Goal: Information Seeking & Learning: Find specific fact

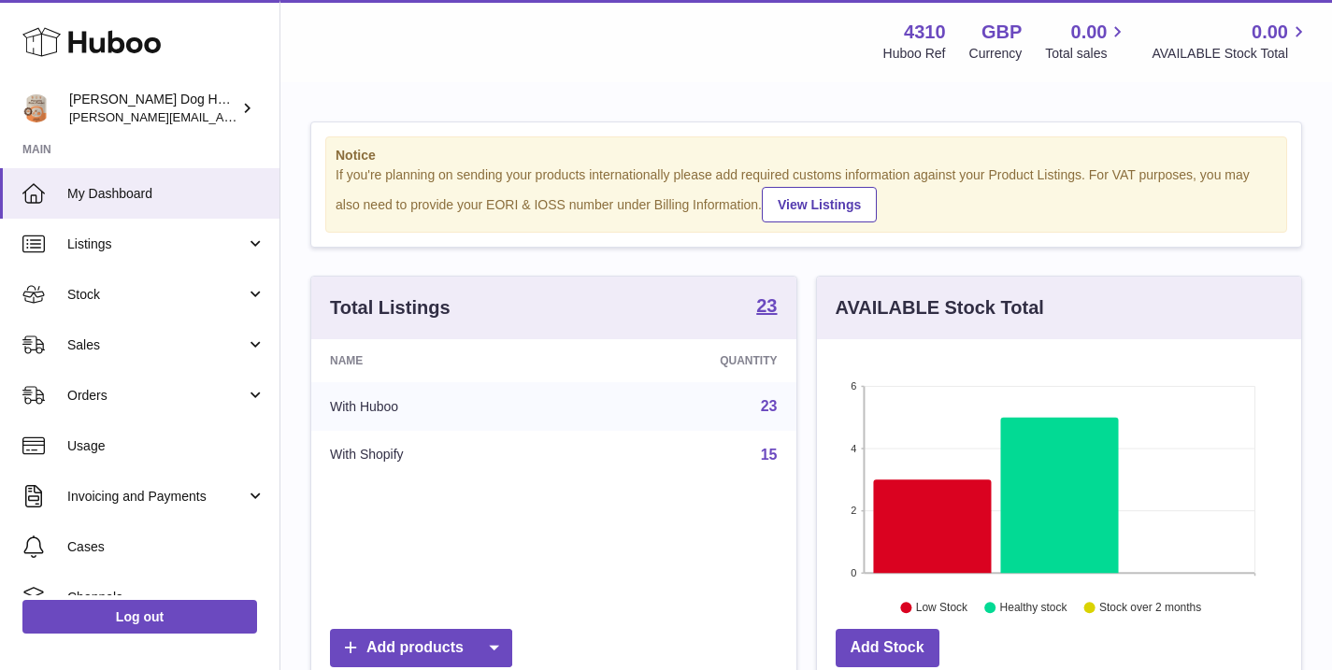
scroll to position [292, 492]
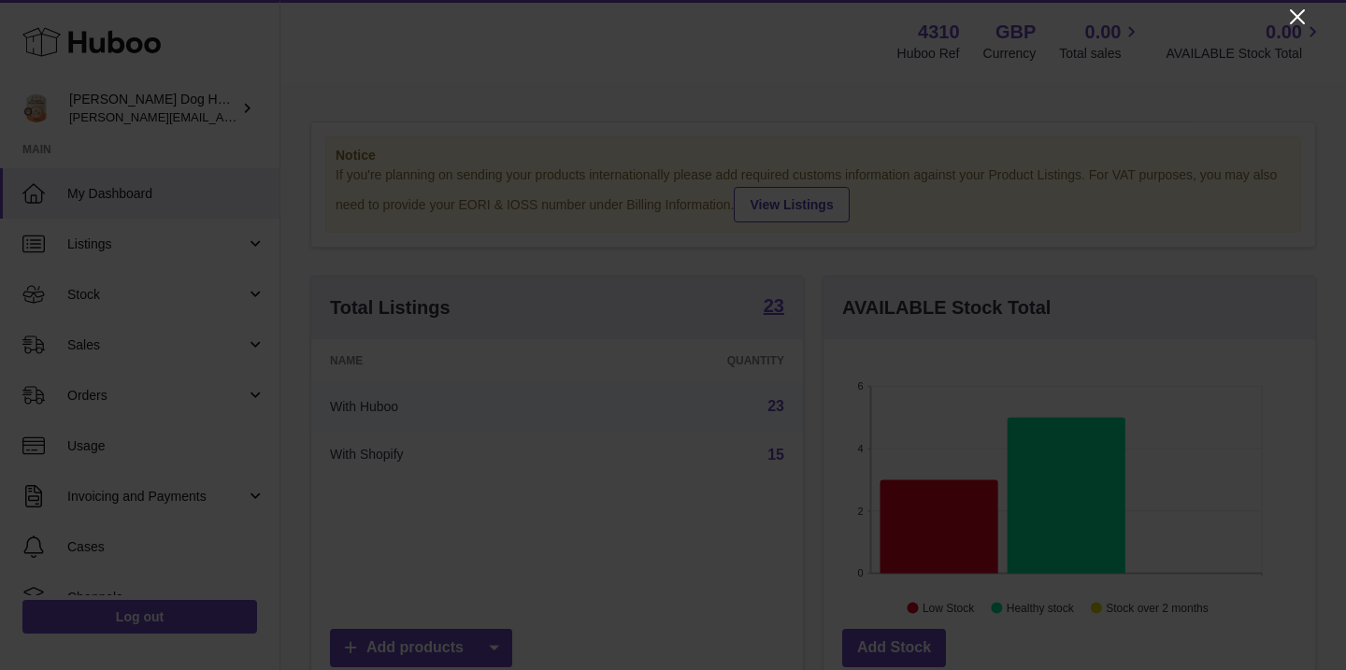
click at [1286, 25] on div at bounding box center [673, 335] width 1346 height 670
click at [1293, 16] on icon "Close" at bounding box center [1298, 17] width 22 height 22
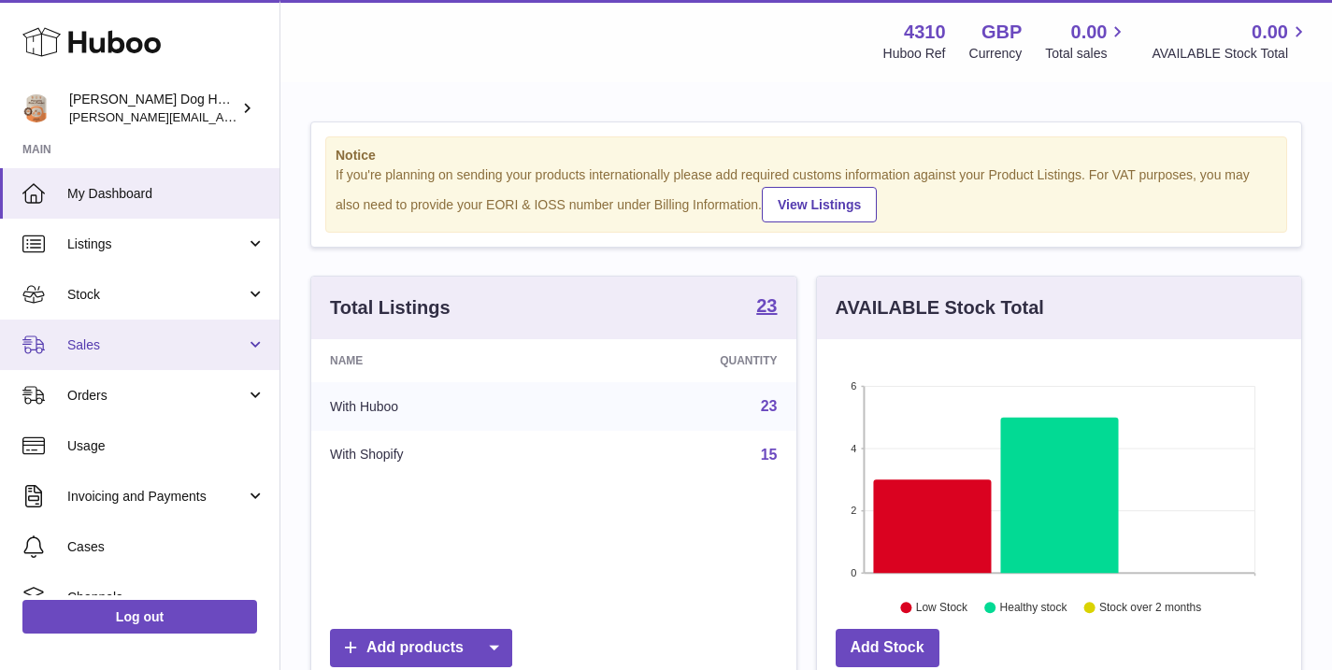
click at [207, 354] on link "Sales" at bounding box center [140, 345] width 280 height 50
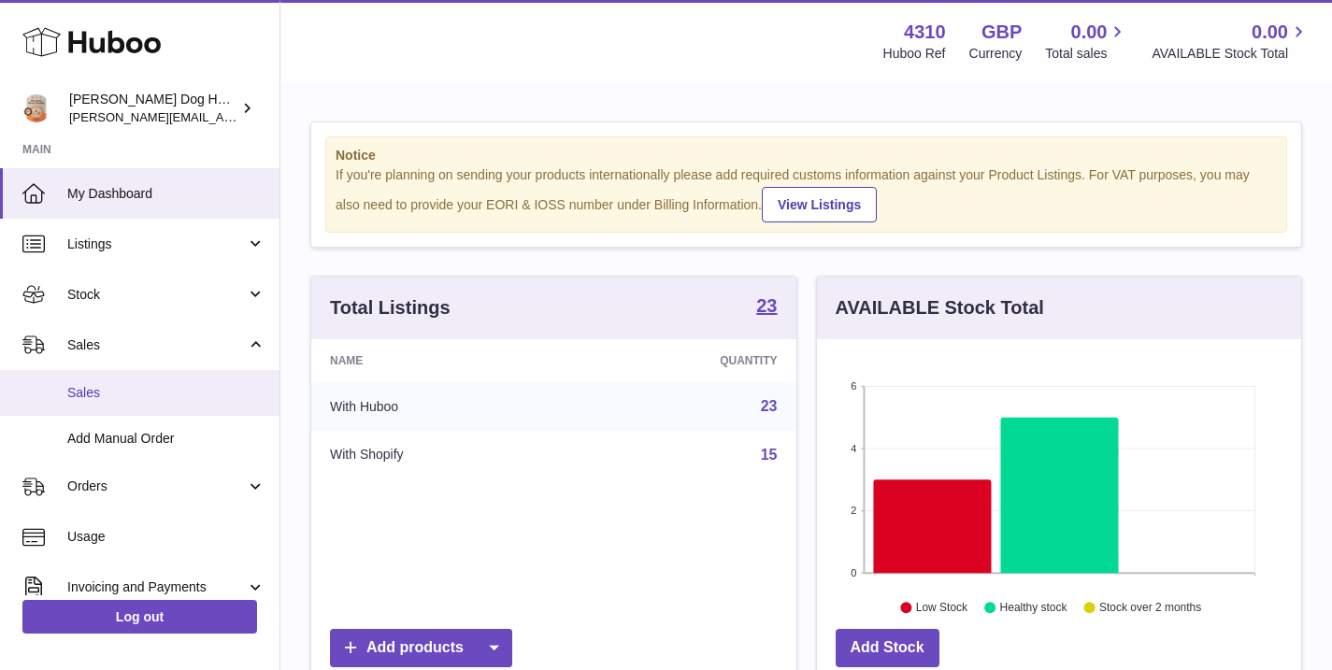
click at [147, 380] on link "Sales" at bounding box center [140, 393] width 280 height 46
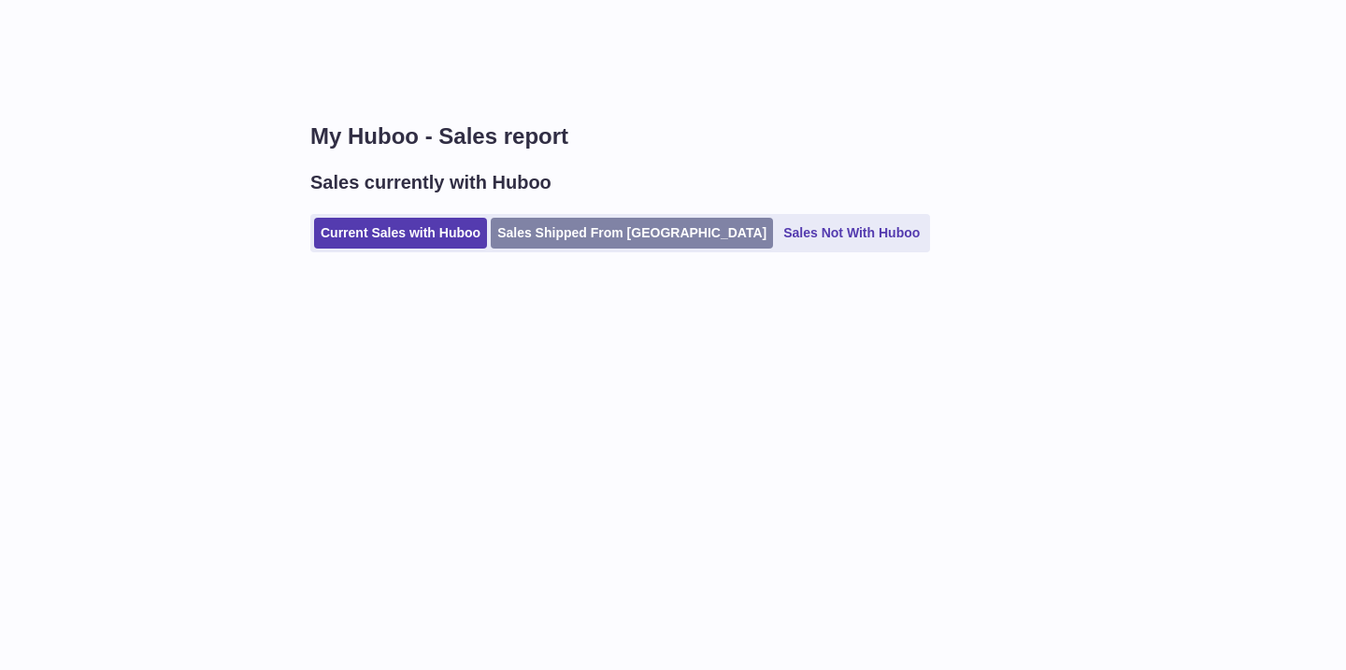
click at [574, 221] on link "Sales Shipped From Huboo" at bounding box center [632, 233] width 282 height 31
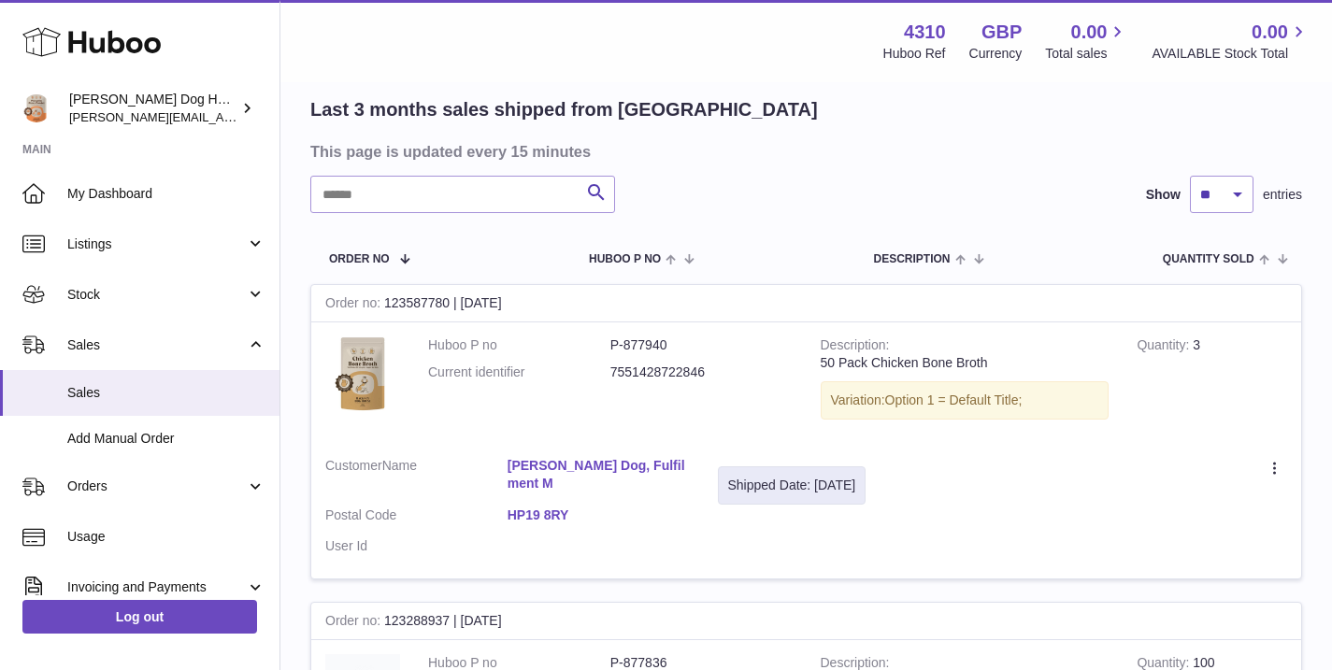
scroll to position [222, 0]
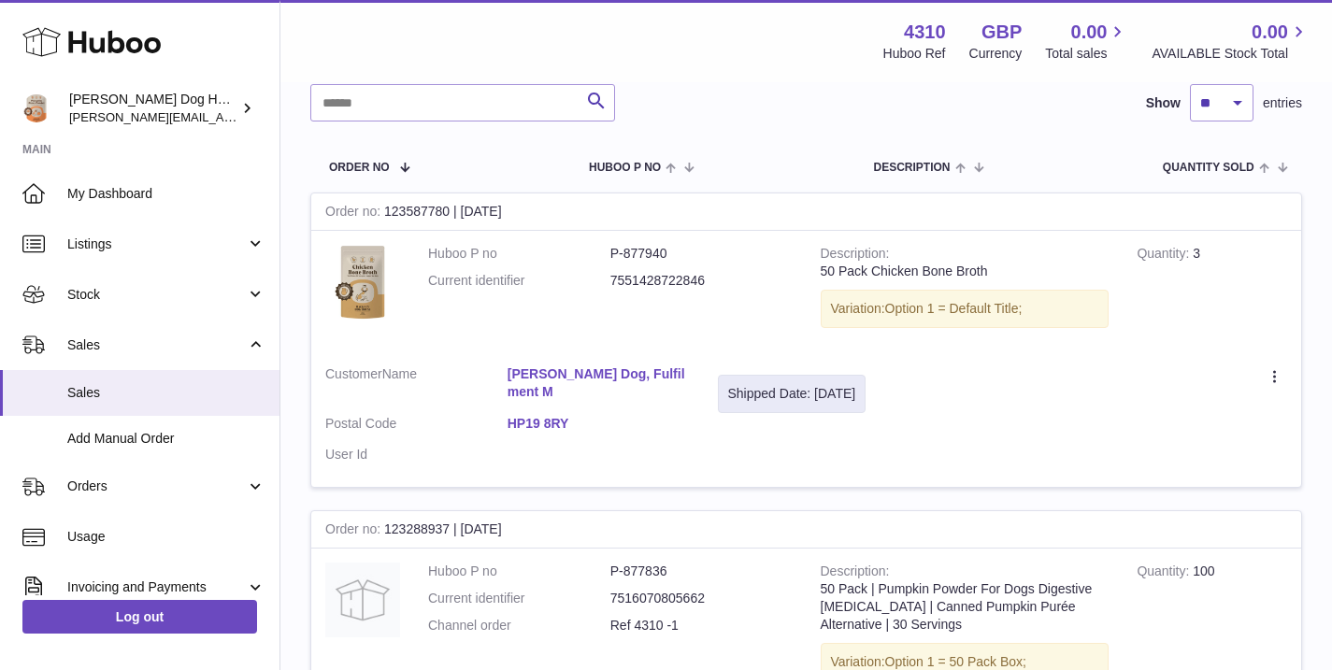
drag, startPoint x: 729, startPoint y: 367, endPoint x: 931, endPoint y: 367, distance: 202.0
click at [931, 367] on tr "Order no 123587780 | 27th Aug Huboo P no P-877940 Current identifier 7551428722…" at bounding box center [806, 340] width 992 height 295
click at [929, 380] on td "Create a ticket Duplicate Order" at bounding box center [1091, 420] width 422 height 137
click at [601, 367] on link "Hackney Dog, Fulfilment M" at bounding box center [599, 384] width 182 height 36
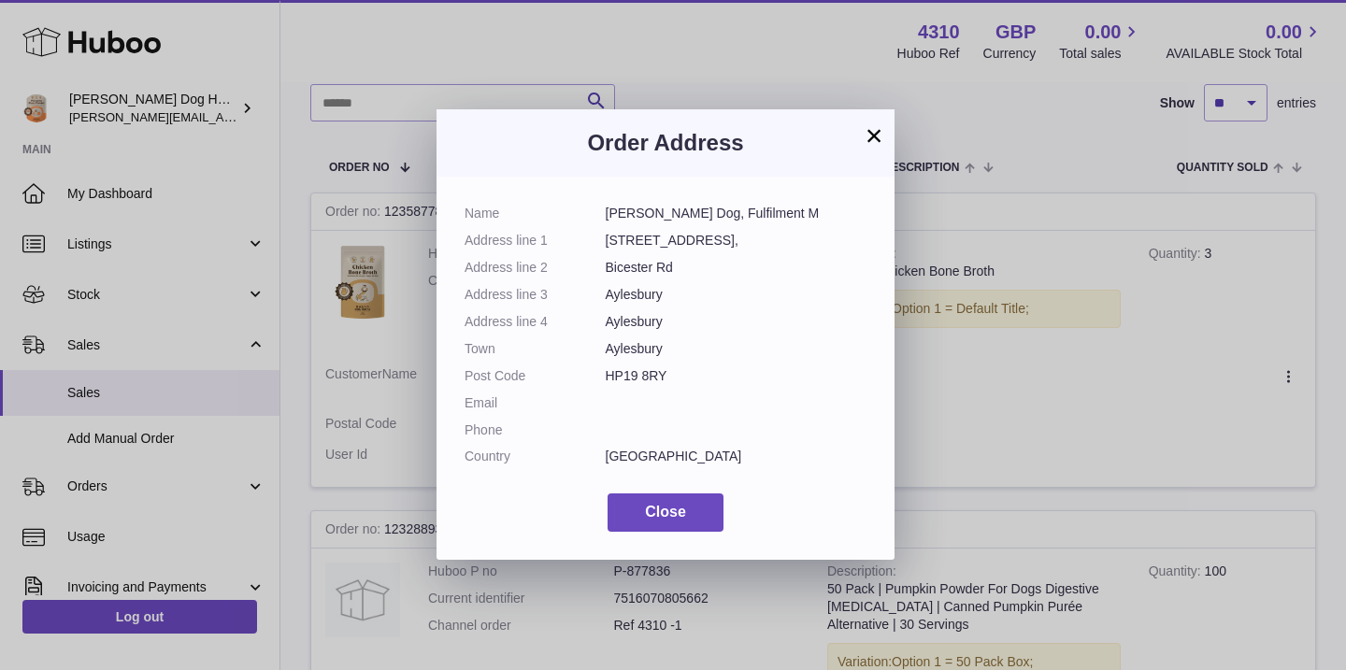
click at [873, 141] on button "×" at bounding box center [874, 135] width 22 height 22
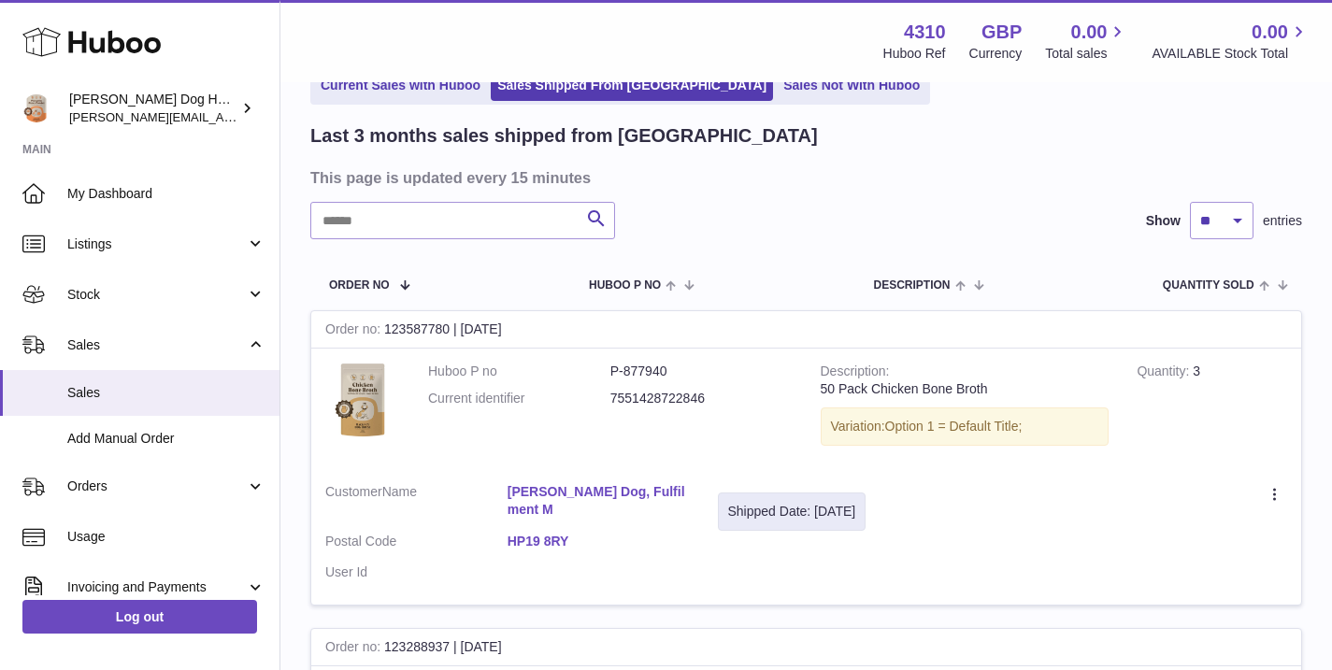
scroll to position [180, 0]
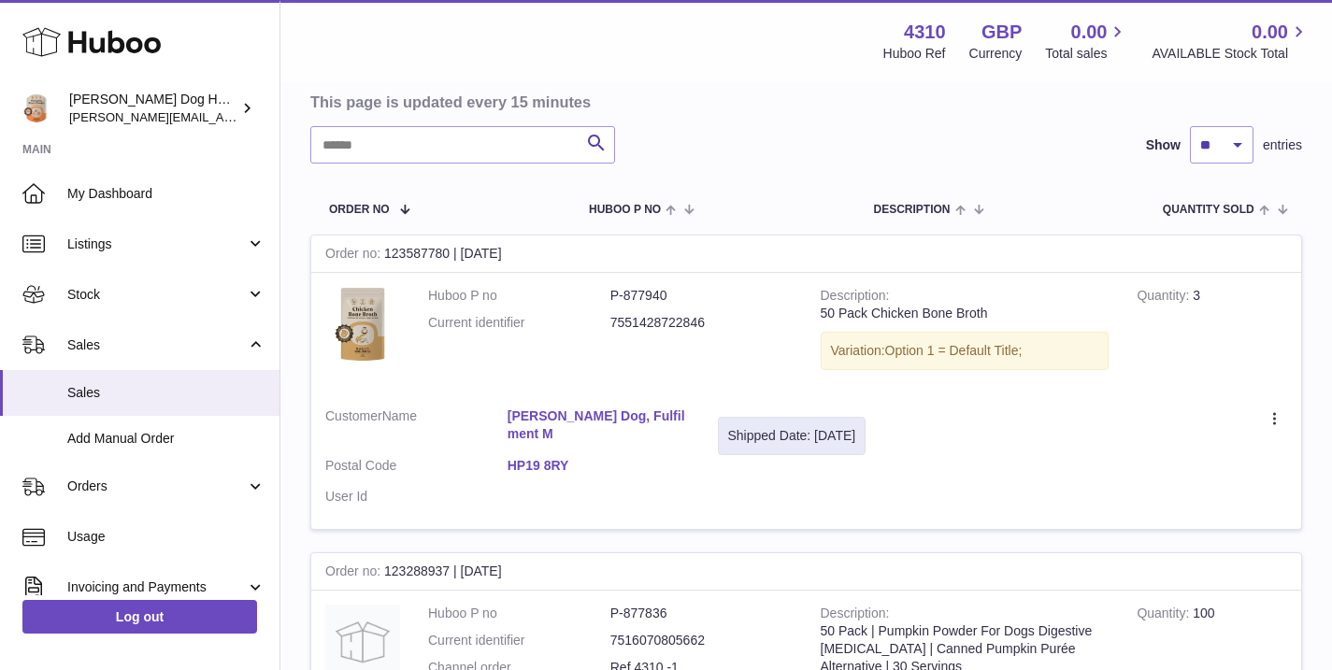
click at [721, 318] on dd "7551428722846" at bounding box center [702, 323] width 182 height 18
drag, startPoint x: 713, startPoint y: 301, endPoint x: 583, endPoint y: 295, distance: 130.1
click at [583, 295] on dl "Huboo P no P-877940 Current identifier 7551428722846" at bounding box center [610, 314] width 365 height 54
copy dl "P-877940"
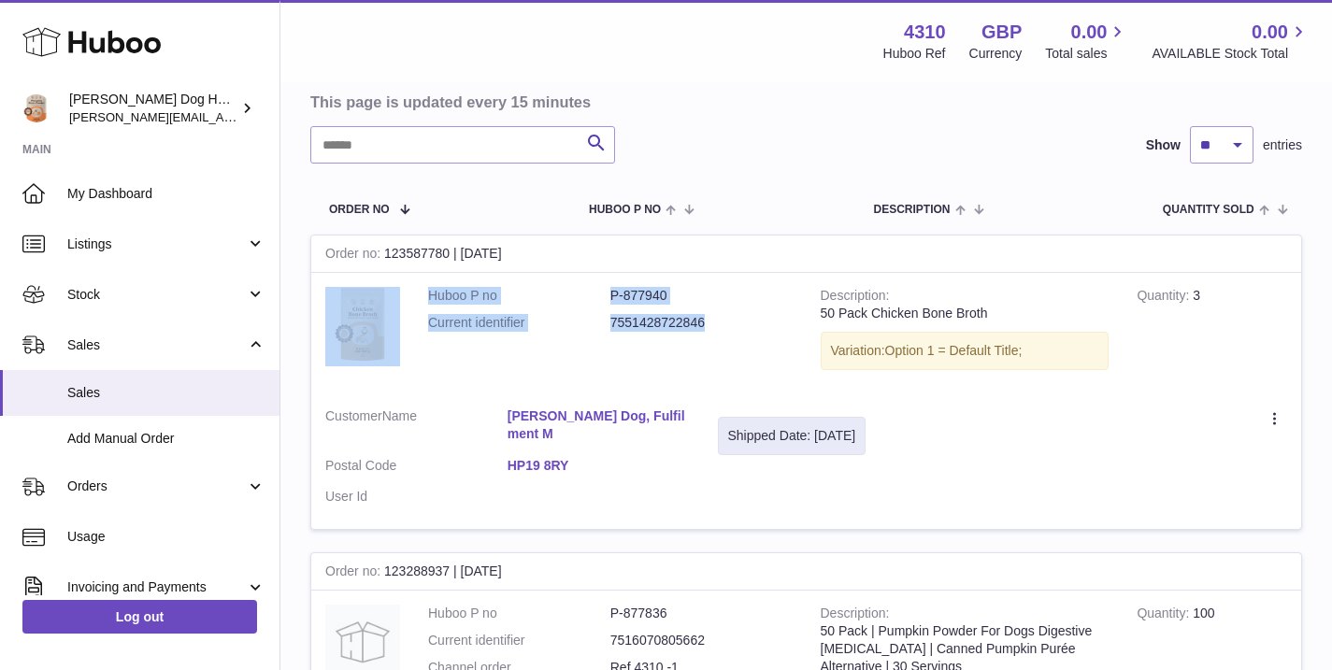
drag, startPoint x: 722, startPoint y: 321, endPoint x: 400, endPoint y: 325, distance: 321.7
click at [400, 325] on tr "Order no 123587780 | 27th Aug Huboo P no P-877940 Current identifier 7551428722…" at bounding box center [806, 382] width 992 height 295
copy tr "Huboo P no P-877940 Current identifier 7551428722846"
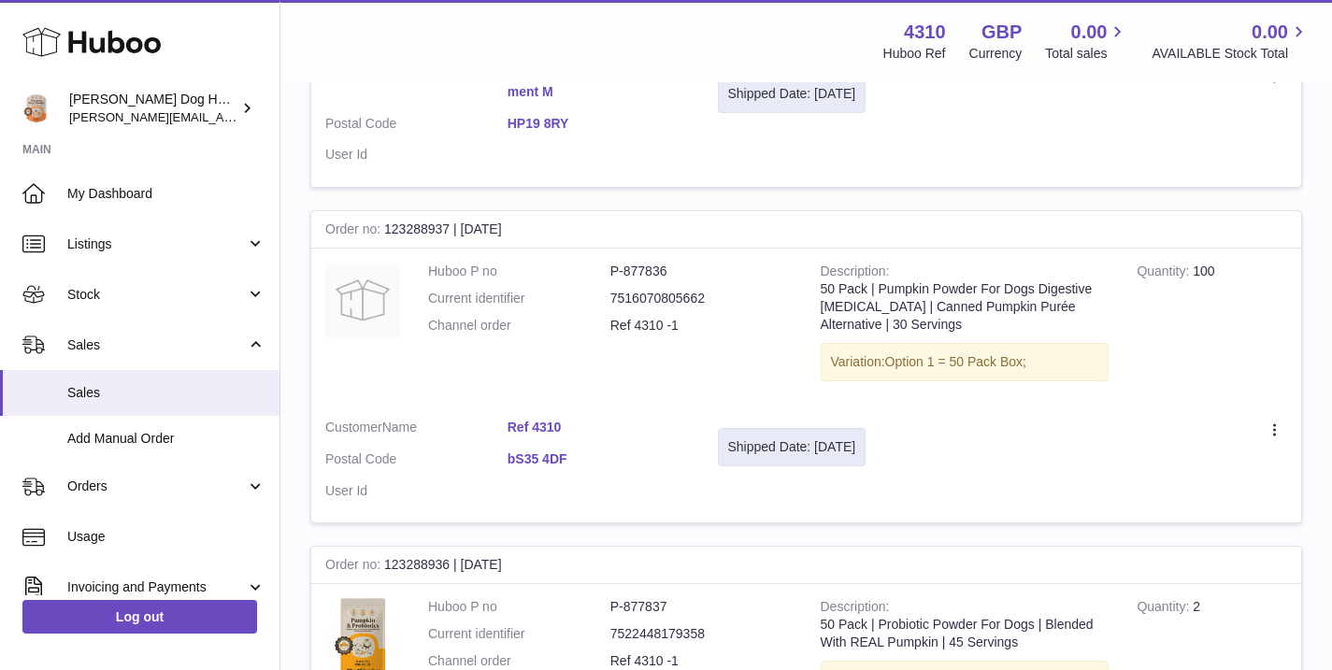
scroll to position [541, 0]
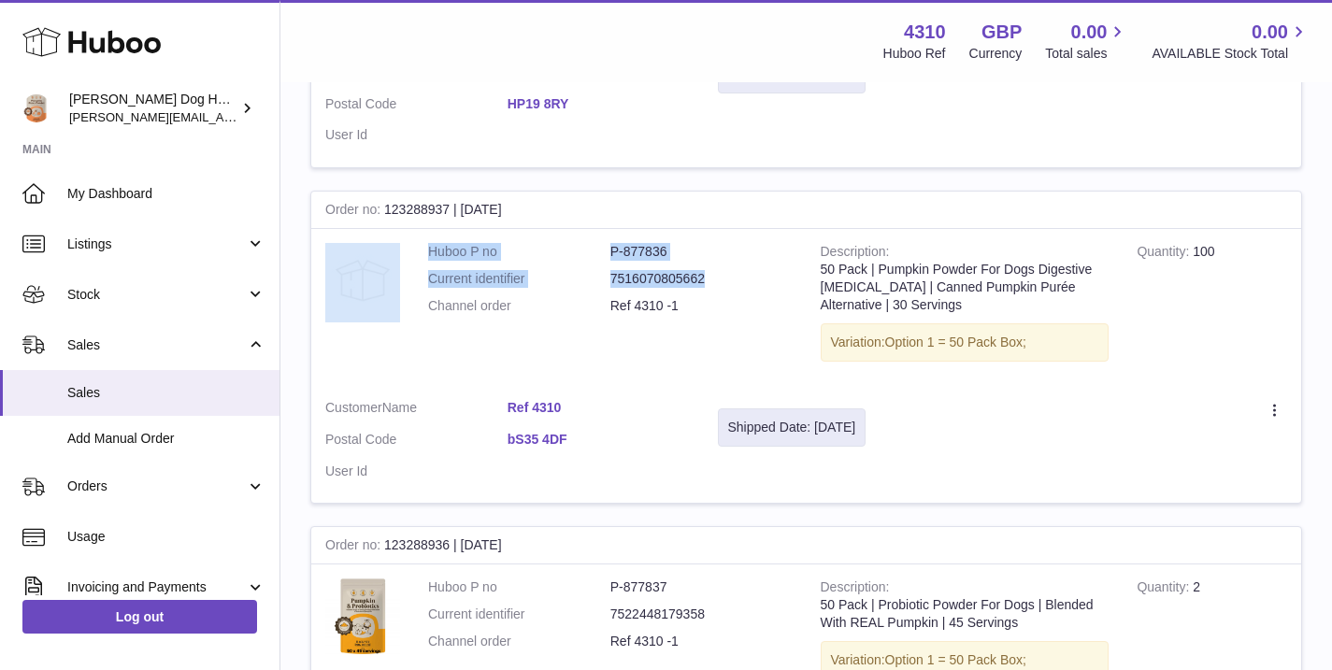
drag, startPoint x: 713, startPoint y: 261, endPoint x: 384, endPoint y: 227, distance: 330.8
click at [384, 227] on tr "Order no 123288937 | 22nd Aug Huboo P no P-877836 Current identifier 7516070805…" at bounding box center [806, 347] width 992 height 313
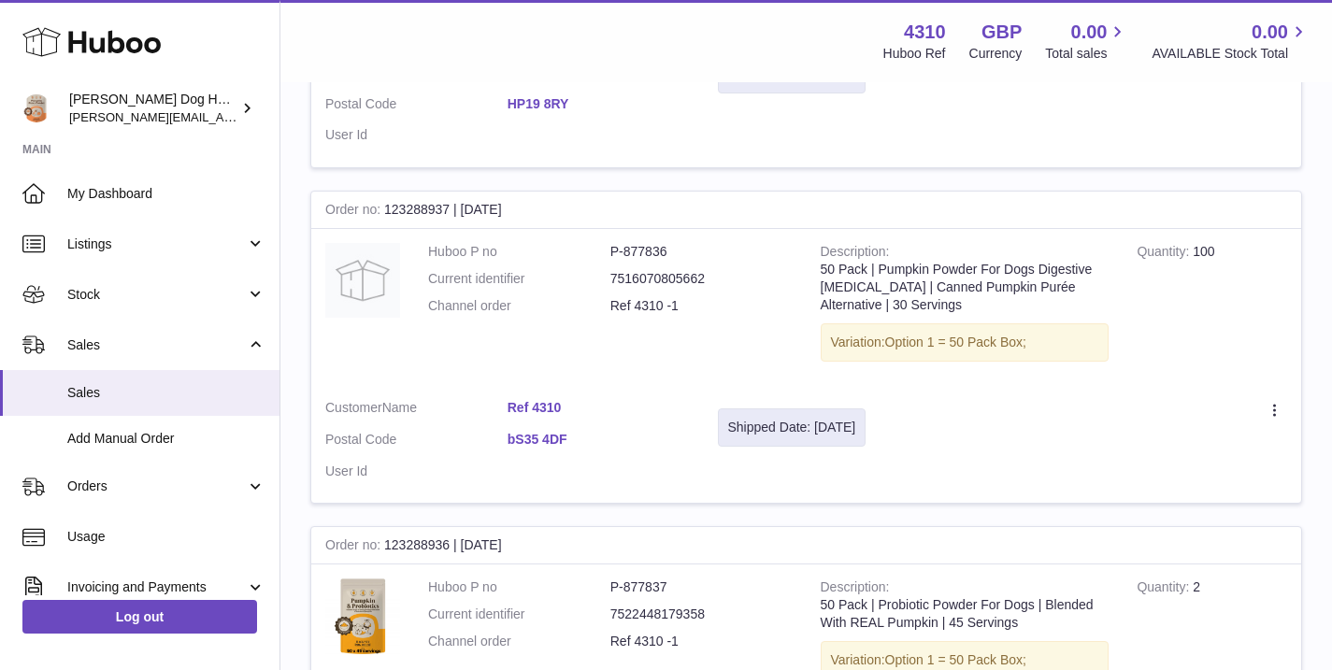
click at [626, 297] on dd "Ref 4310 -1" at bounding box center [702, 306] width 182 height 18
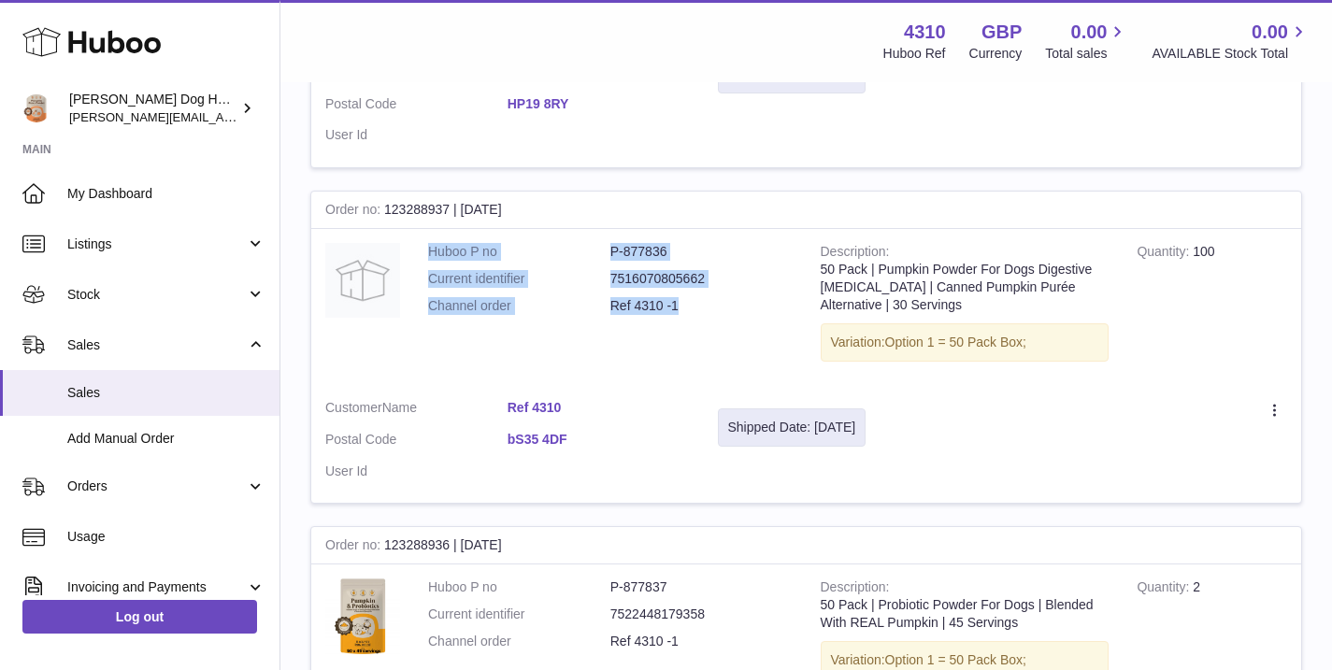
drag, startPoint x: 689, startPoint y: 300, endPoint x: 430, endPoint y: 224, distance: 269.8
click at [430, 229] on td "Huboo P no P-877836 Current identifier 7516070805662 Channel order Ref 4310 -1" at bounding box center [610, 306] width 393 height 155
copy dl "Huboo P no P-877836 Current identifier 7516070805662 Channel order Ref 4310 -1"
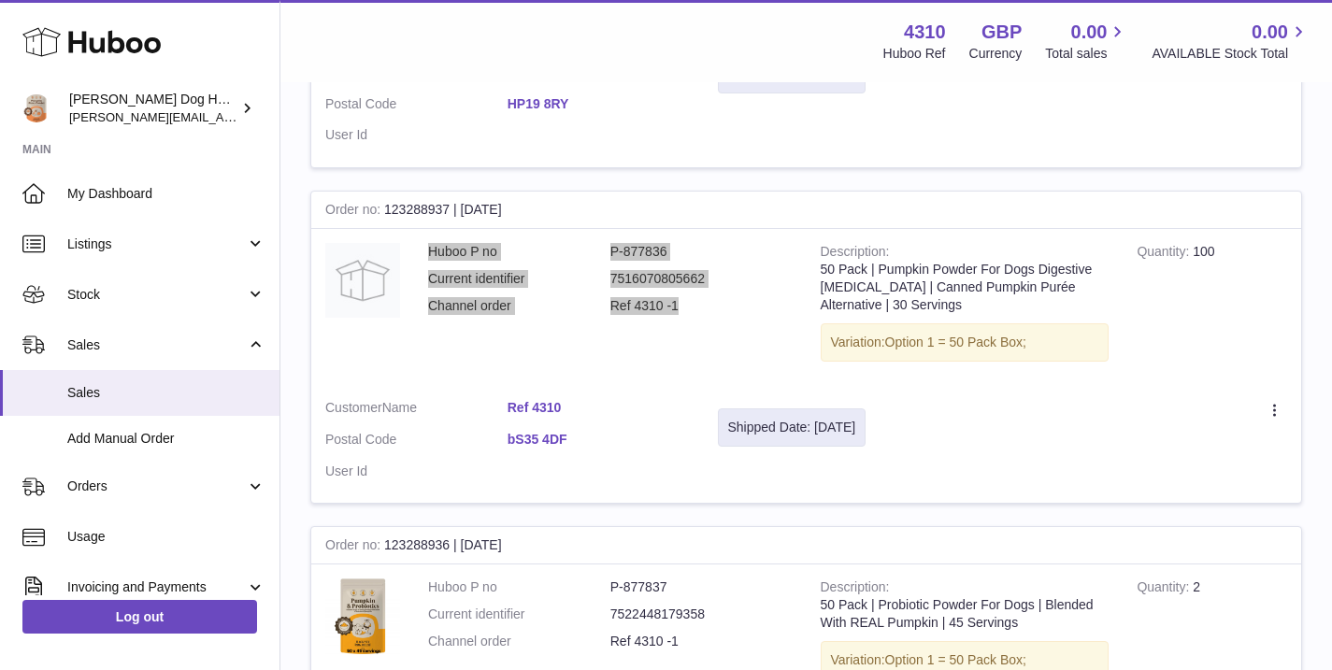
scroll to position [706, 0]
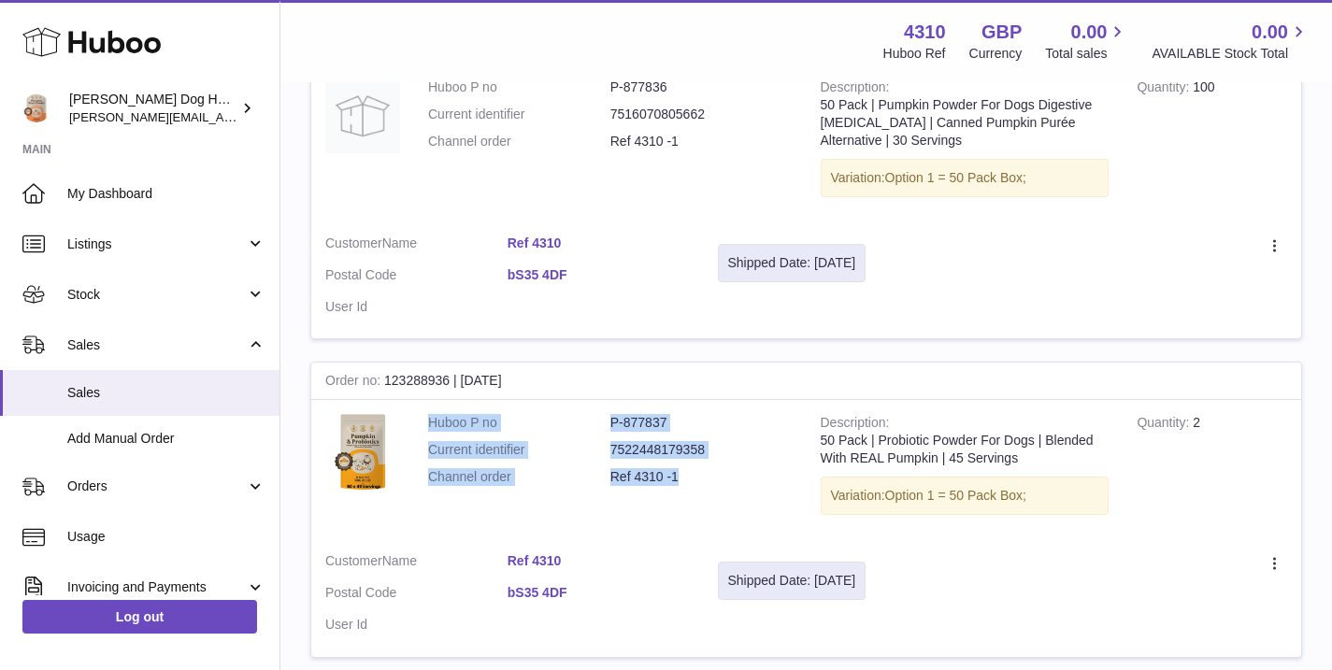
drag, startPoint x: 679, startPoint y: 460, endPoint x: 495, endPoint y: 394, distance: 195.8
click at [495, 400] on td "Huboo P no P-877837 Current identifier 7522448179358 Channel order Ref 4310 -1" at bounding box center [610, 469] width 393 height 138
copy dl "Huboo P no P-877837 Current identifier 7522448179358 Channel order Ref 4310 -1"
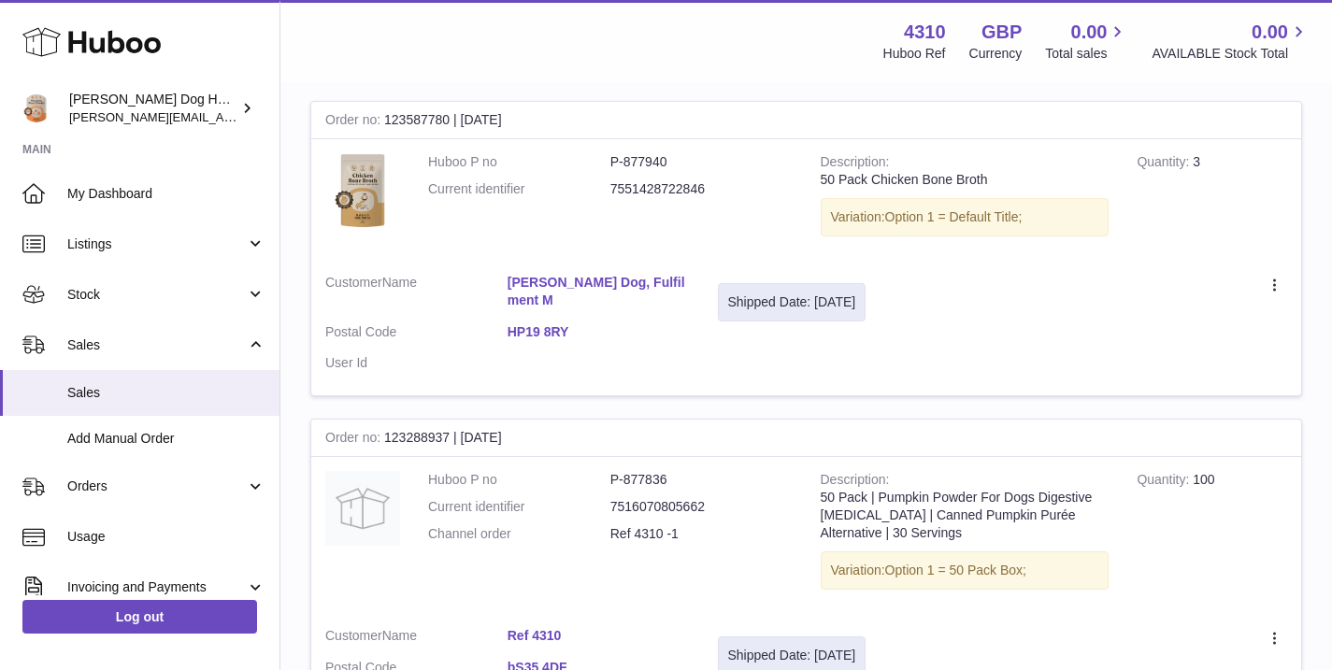
scroll to position [478, 0]
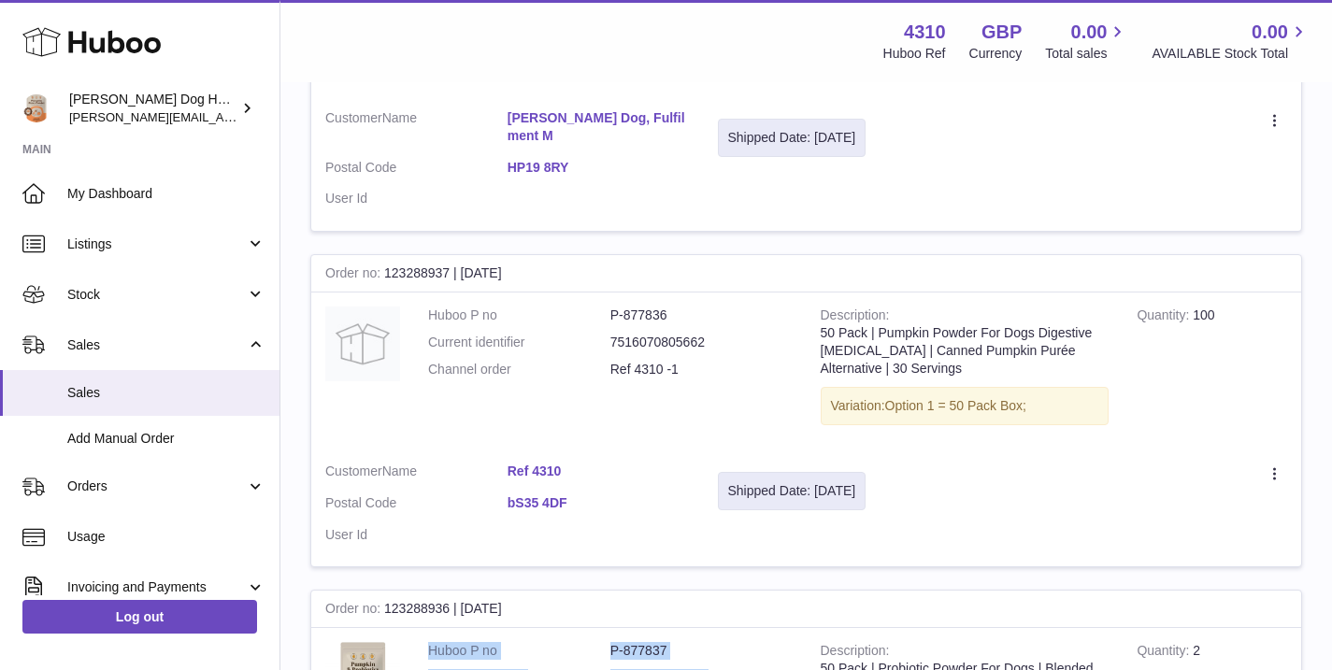
click at [513, 495] on link "bS35 4DF" at bounding box center [599, 504] width 182 height 18
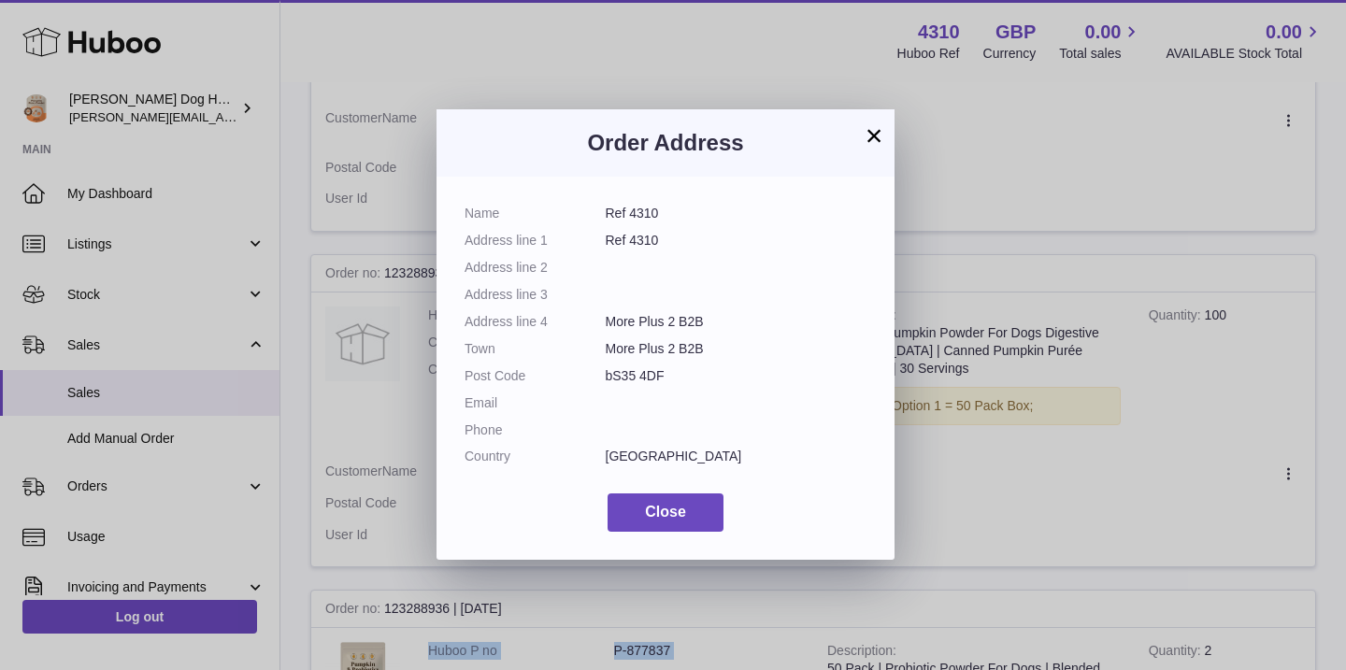
click at [1017, 481] on div "× Order Address Name Ref 4310 Address line 1 Ref 4310 Address line 2 Address li…" at bounding box center [673, 335] width 1346 height 670
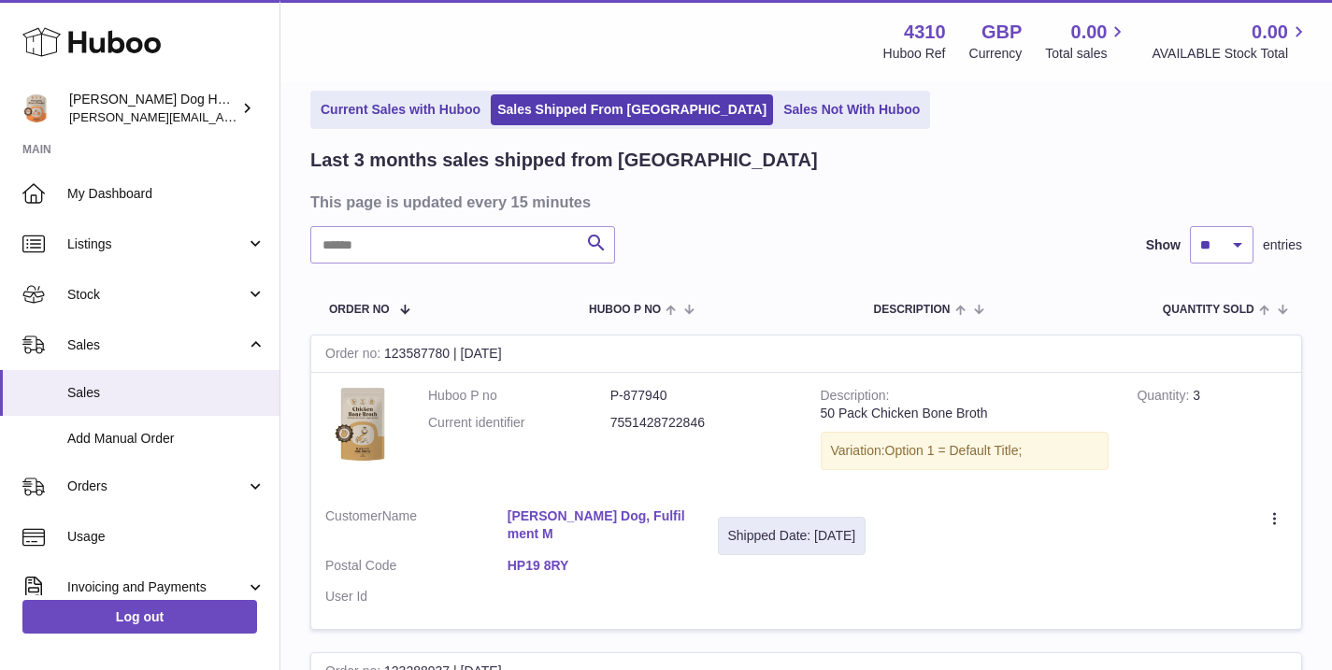
scroll to position [175, 0]
